Goal: Transaction & Acquisition: Purchase product/service

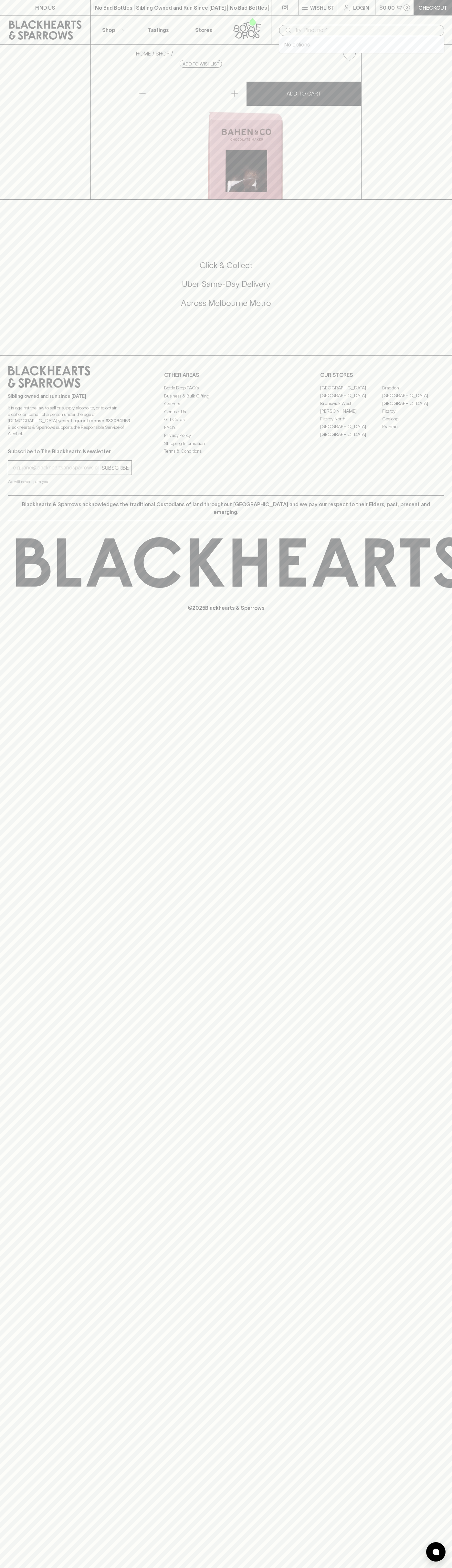
click at [429, 27] on input "text" at bounding box center [366, 30] width 144 height 10
click at [437, 289] on h5 "Uber Same-Day Delivery" at bounding box center [226, 284] width 436 height 10
click at [319, 1567] on html "FIND US | No Bad Bottles | Sibling Owned and Run Since 2006 | No Bad Bottles | …" at bounding box center [226, 784] width 452 height 1568
click at [7, 495] on div "Sibling owned and run since 2006 It is against the law to sell or supply alcoho…" at bounding box center [226, 425] width 452 height 140
